Goal: Information Seeking & Learning: Find specific fact

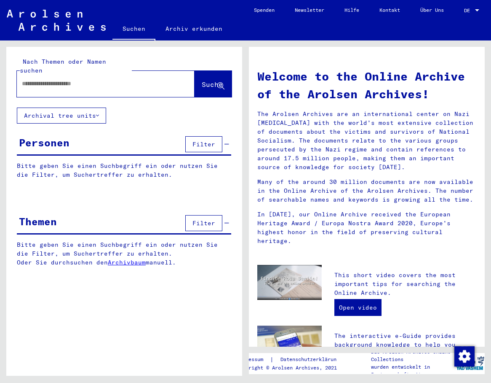
type input "**********"
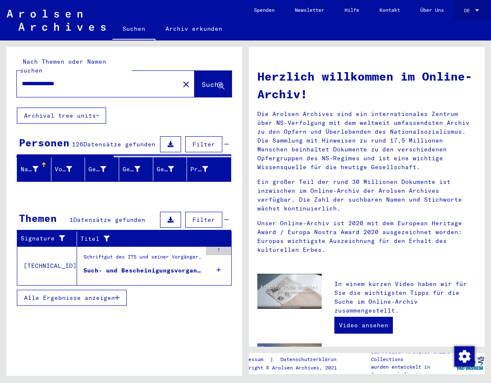
click at [476, 10] on div at bounding box center [477, 10] width 4 height 2
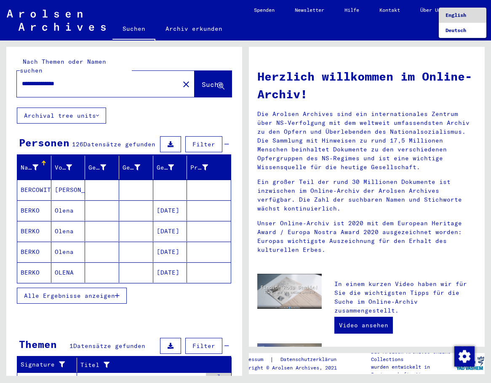
click at [463, 21] on span "English" at bounding box center [463, 15] width 34 height 15
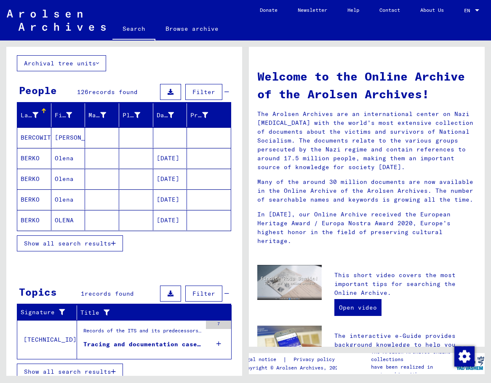
scroll to position [52, 0]
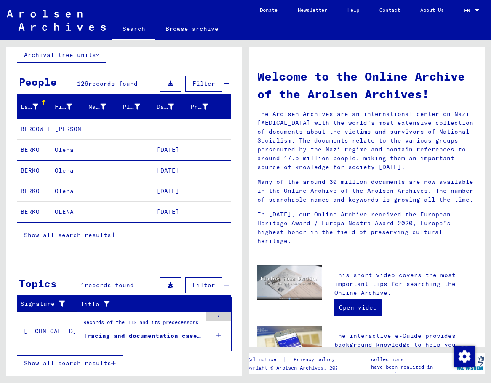
click at [96, 238] on button "Show all search results" at bounding box center [70, 235] width 106 height 16
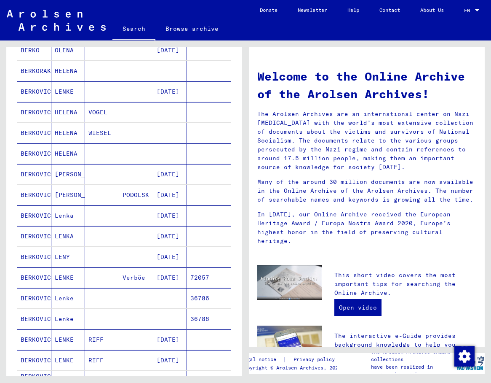
scroll to position [214, 0]
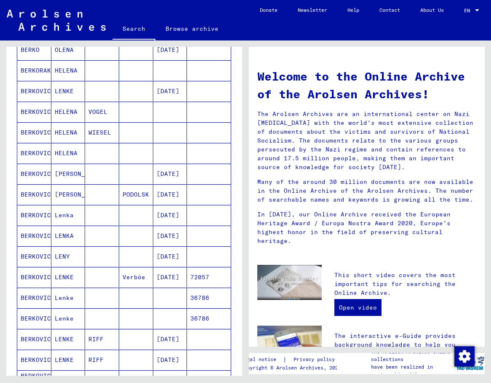
click at [96, 238] on mat-cell at bounding box center [102, 235] width 34 height 20
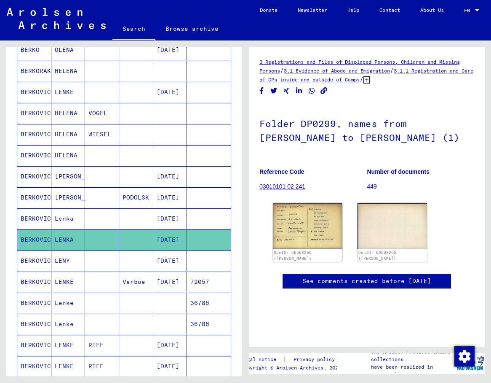
click at [352, 155] on h1 "Folder DP0299, names from [PERSON_NAME] to [PERSON_NAME] (1)" at bounding box center [366, 129] width 215 height 51
